Goal: Task Accomplishment & Management: Manage account settings

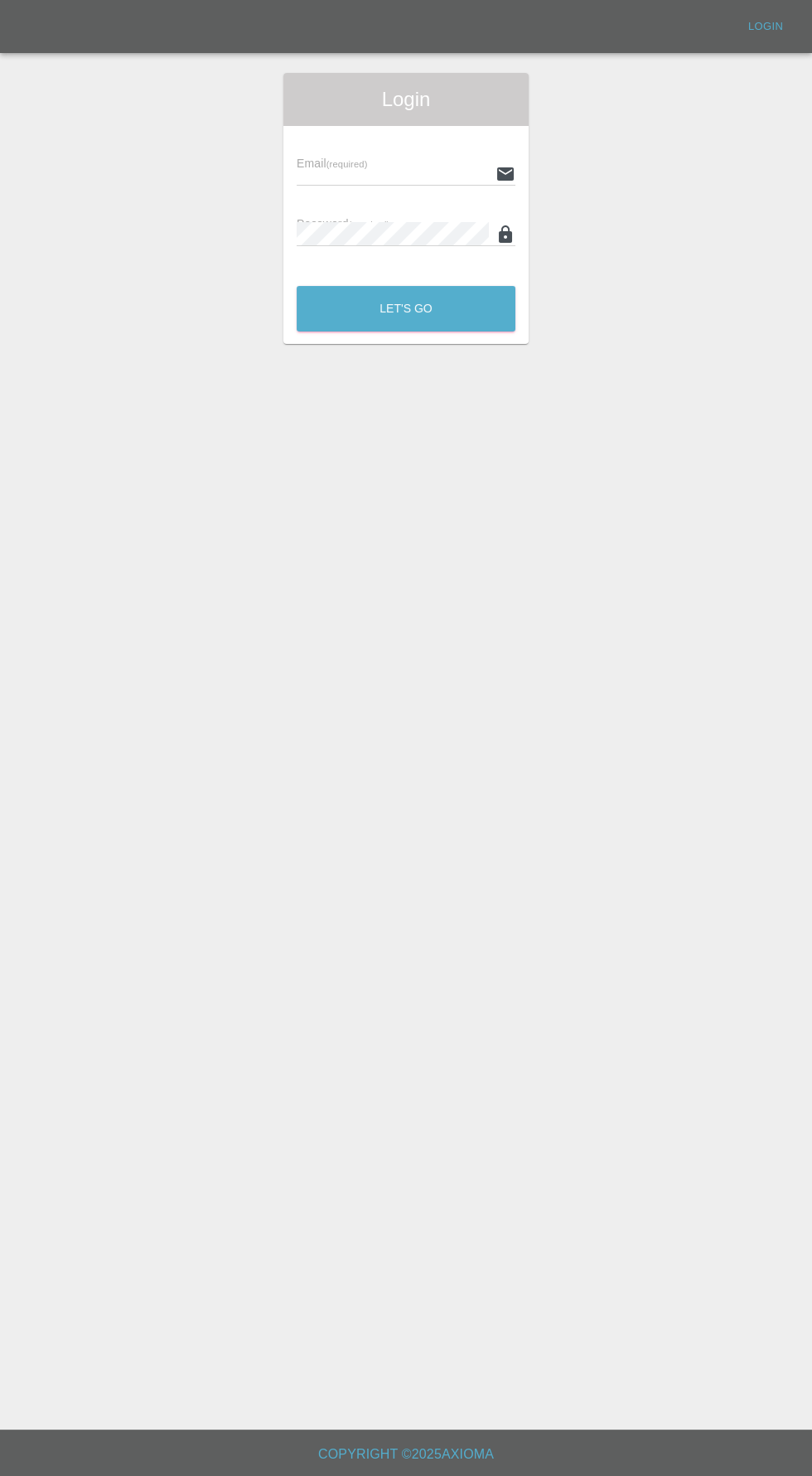
click at [401, 172] on input "text" at bounding box center [393, 174] width 192 height 24
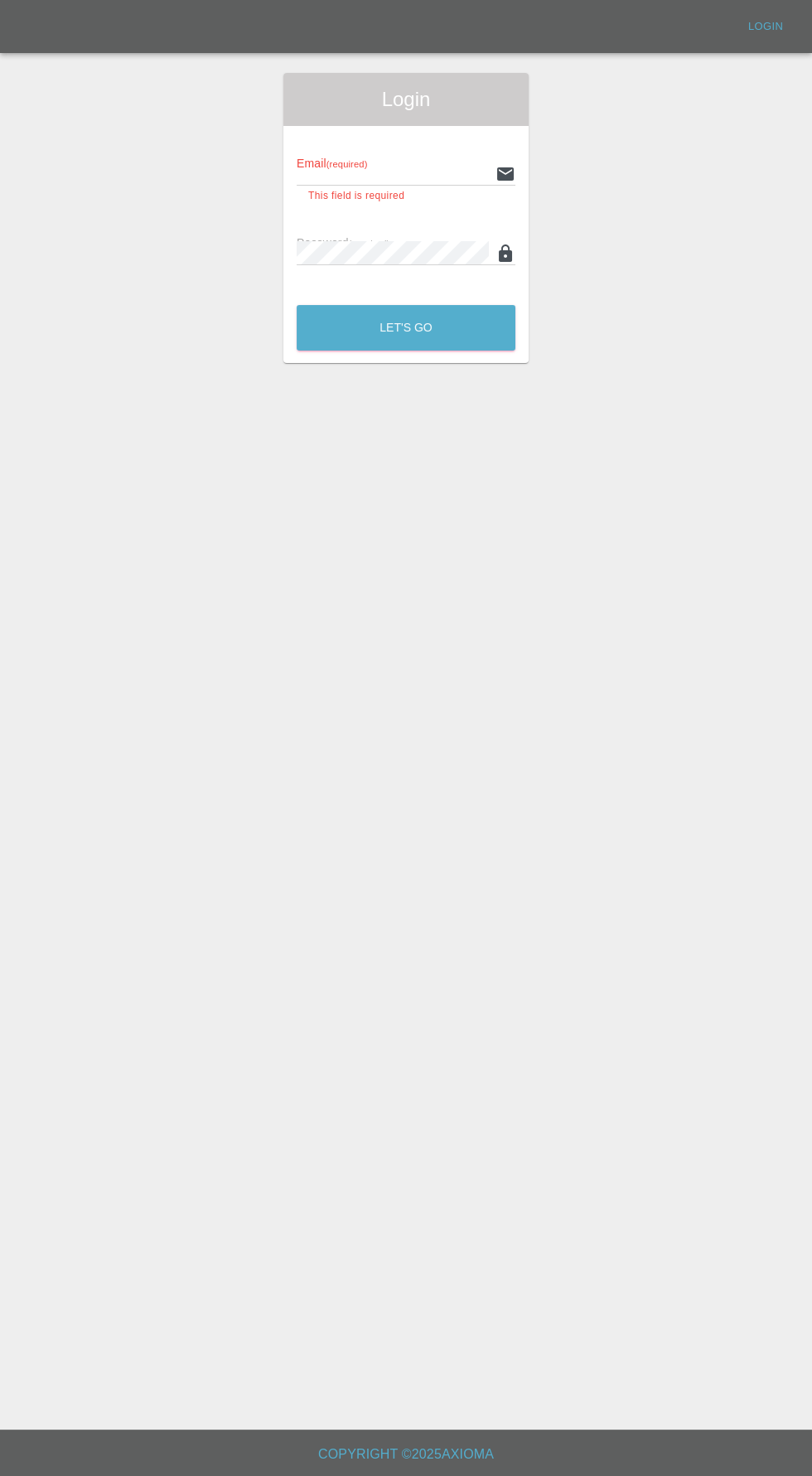
type input "[EMAIL_ADDRESS][DOMAIN_NAME]"
click at [297, 305] on button "Let's Go" at bounding box center [406, 328] width 219 height 46
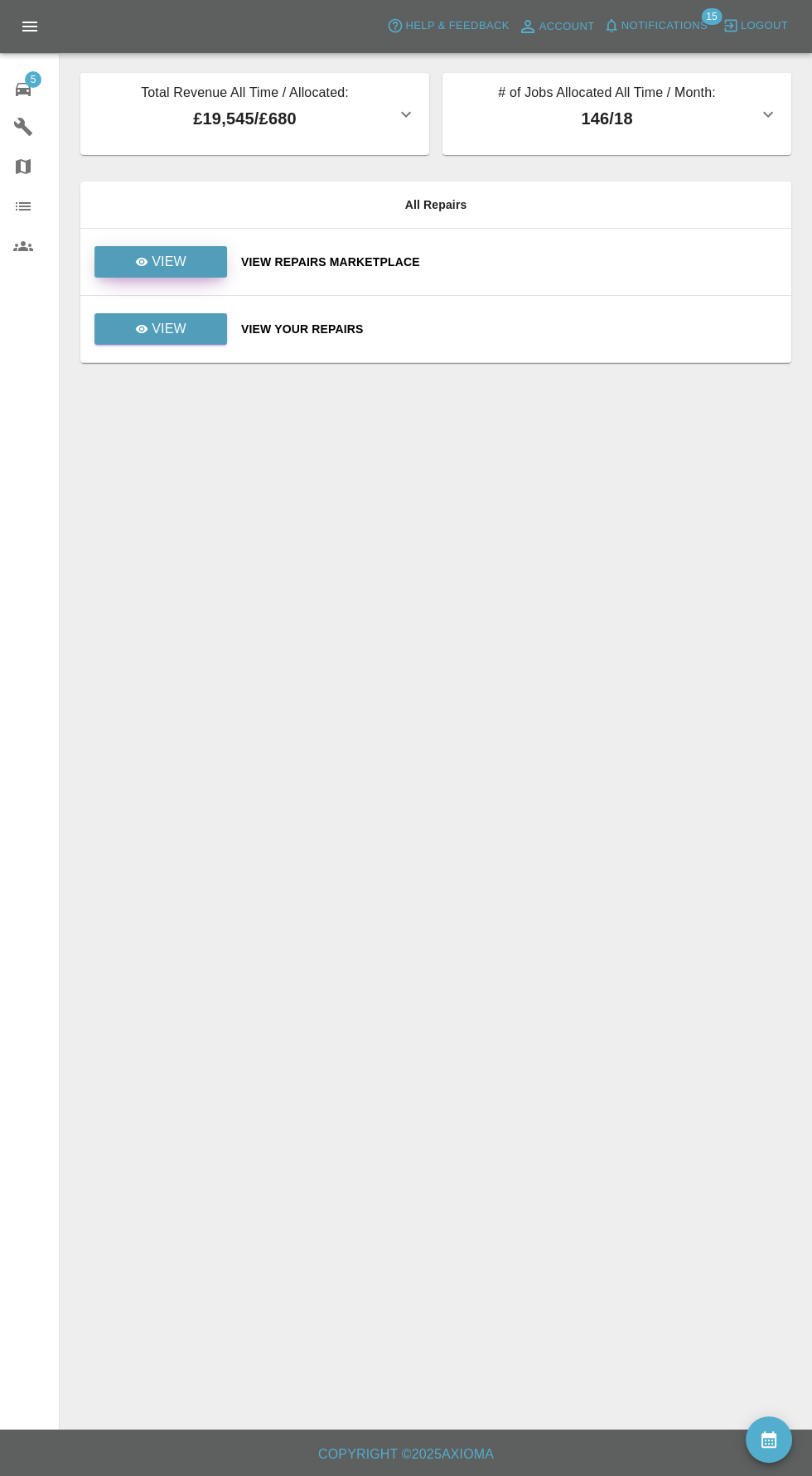
click at [143, 261] on icon at bounding box center [142, 262] width 12 height 8
click at [192, 259] on link "View" at bounding box center [160, 261] width 133 height 31
click at [212, 337] on link "View" at bounding box center [160, 328] width 133 height 31
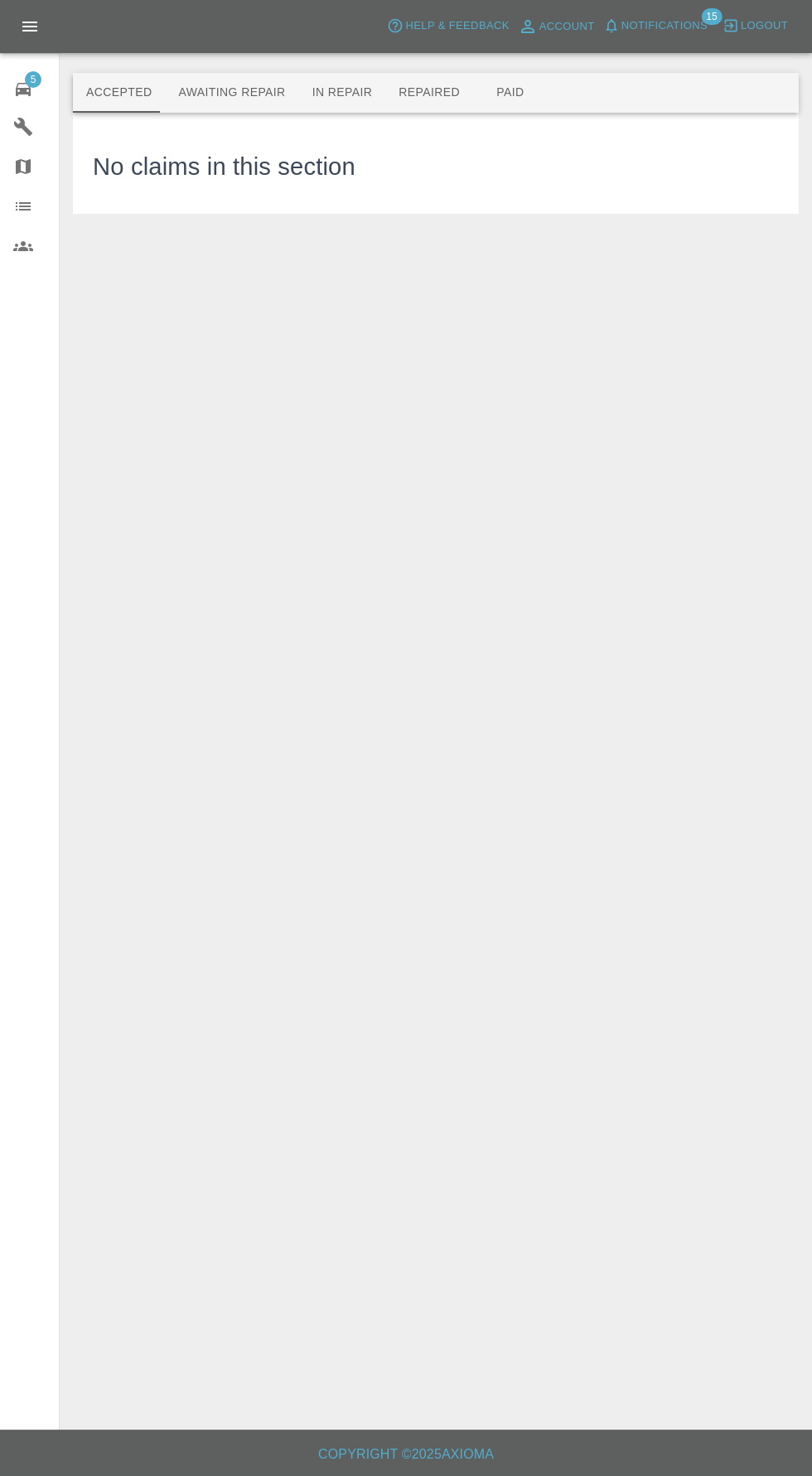
click at [244, 93] on button "Awaiting Repair" at bounding box center [231, 93] width 133 height 40
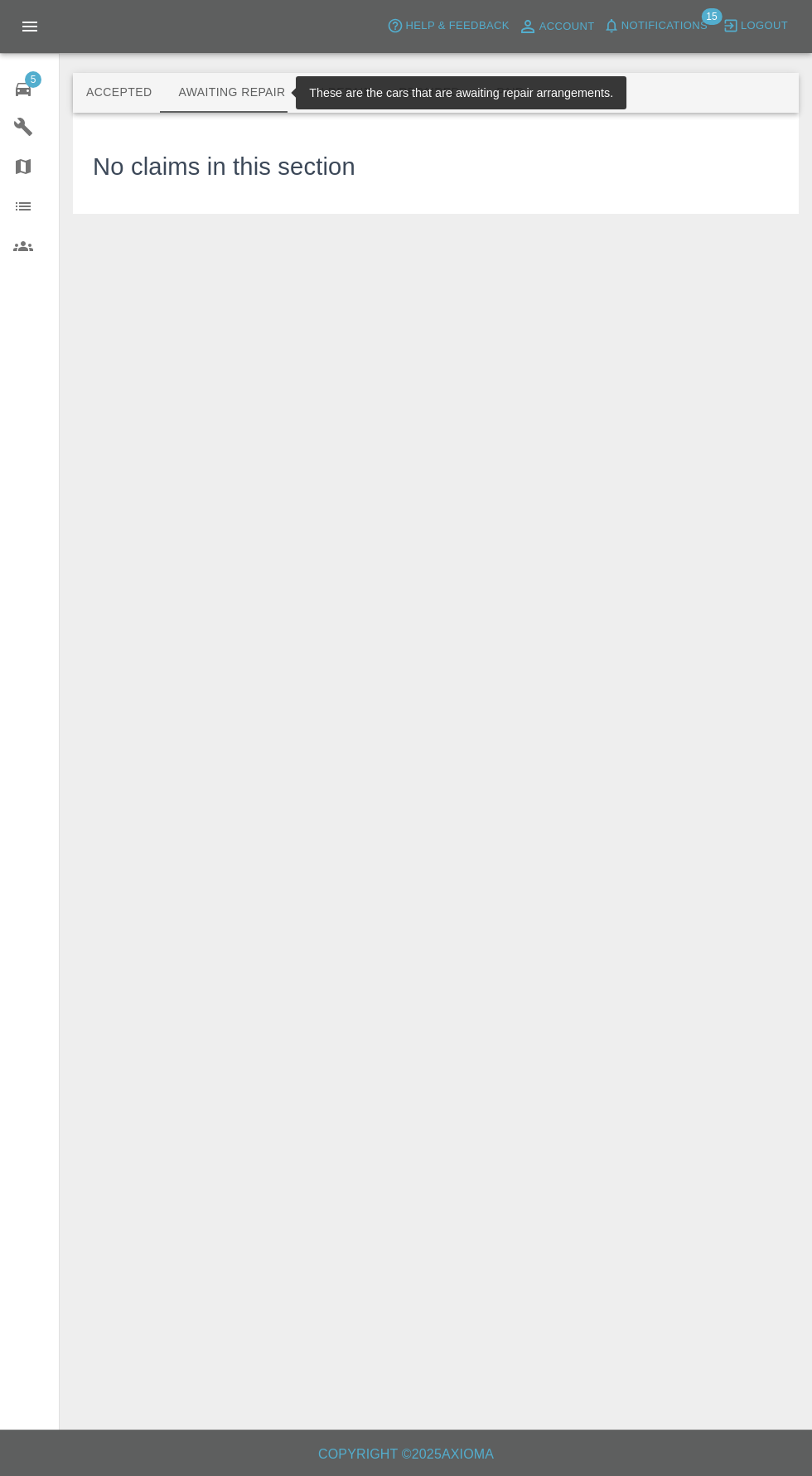
click at [385, 104] on button "Repaired" at bounding box center [429, 93] width 88 height 40
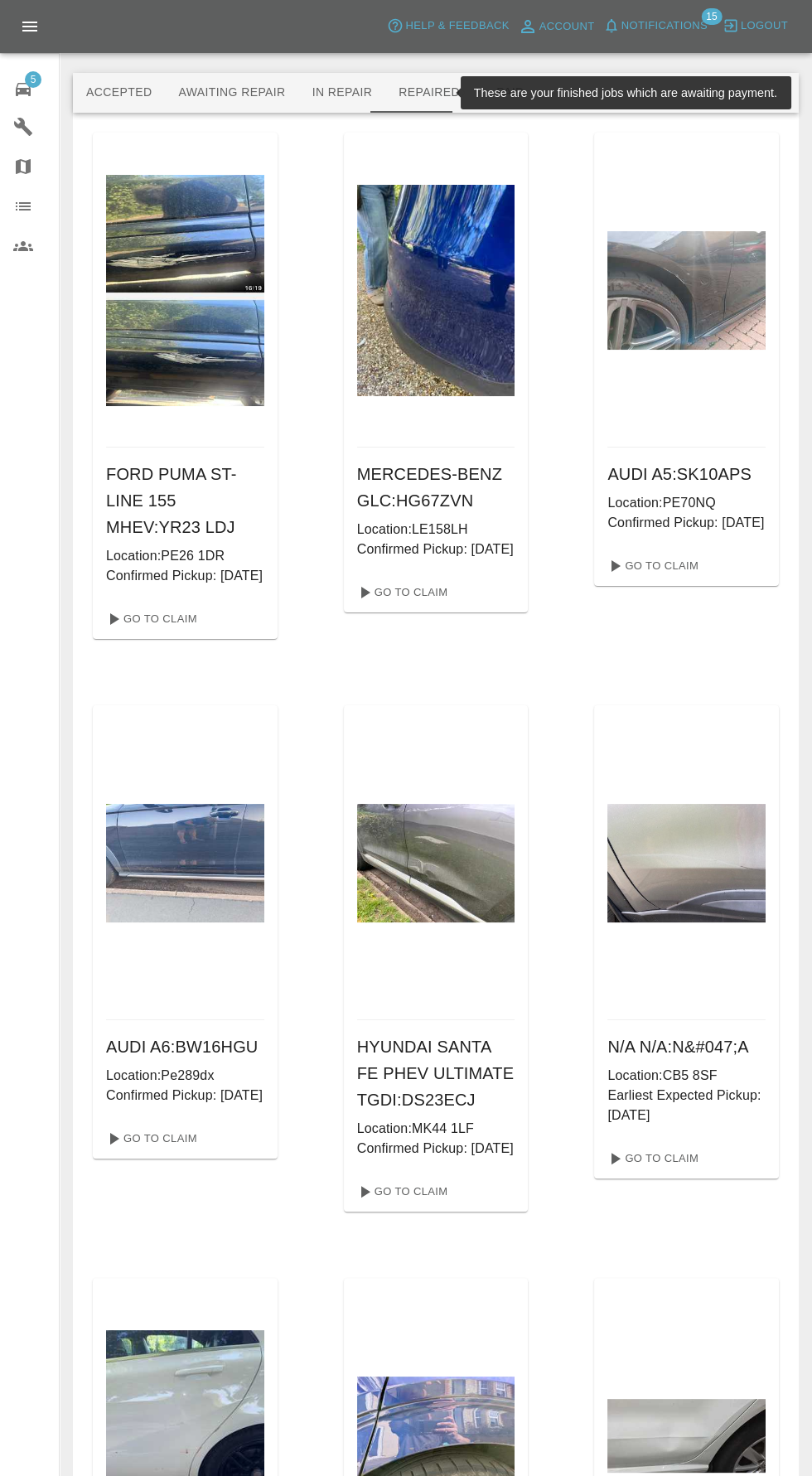
click at [41, 90] on div "5" at bounding box center [36, 87] width 46 height 24
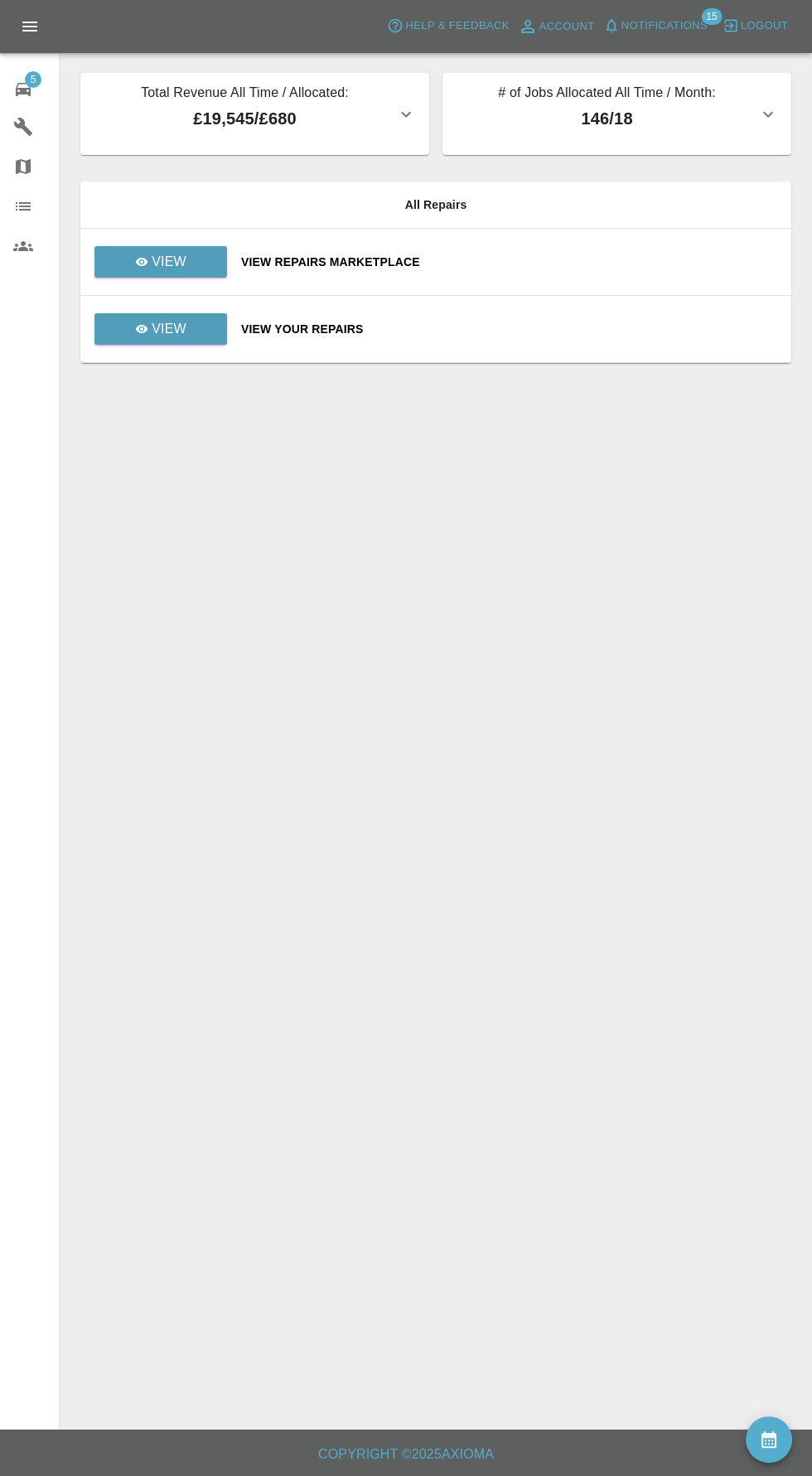
click at [768, 1439] on icon "availability" at bounding box center [769, 1440] width 20 height 20
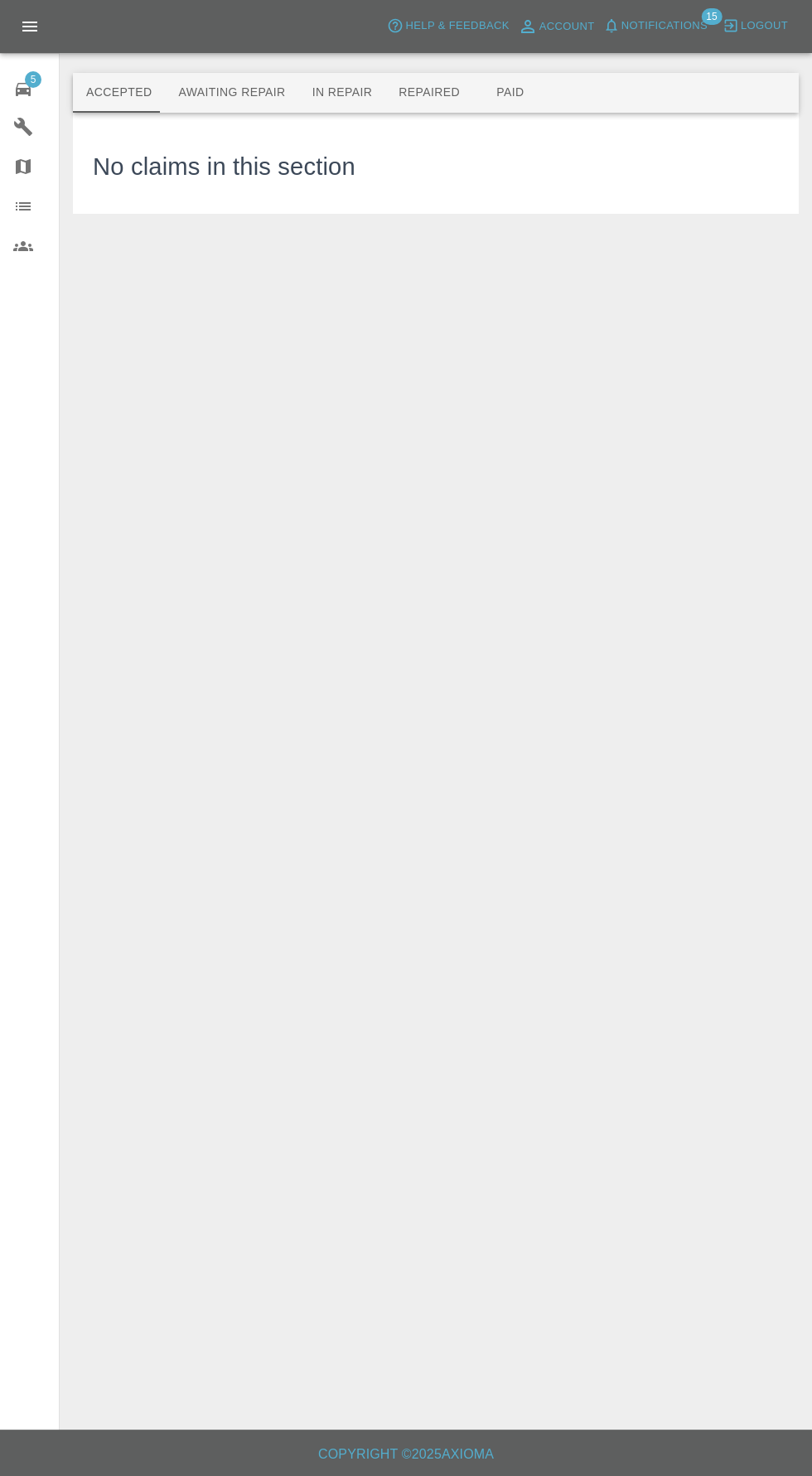
click at [23, 89] on icon at bounding box center [23, 89] width 15 height 13
